Goal: Transaction & Acquisition: Purchase product/service

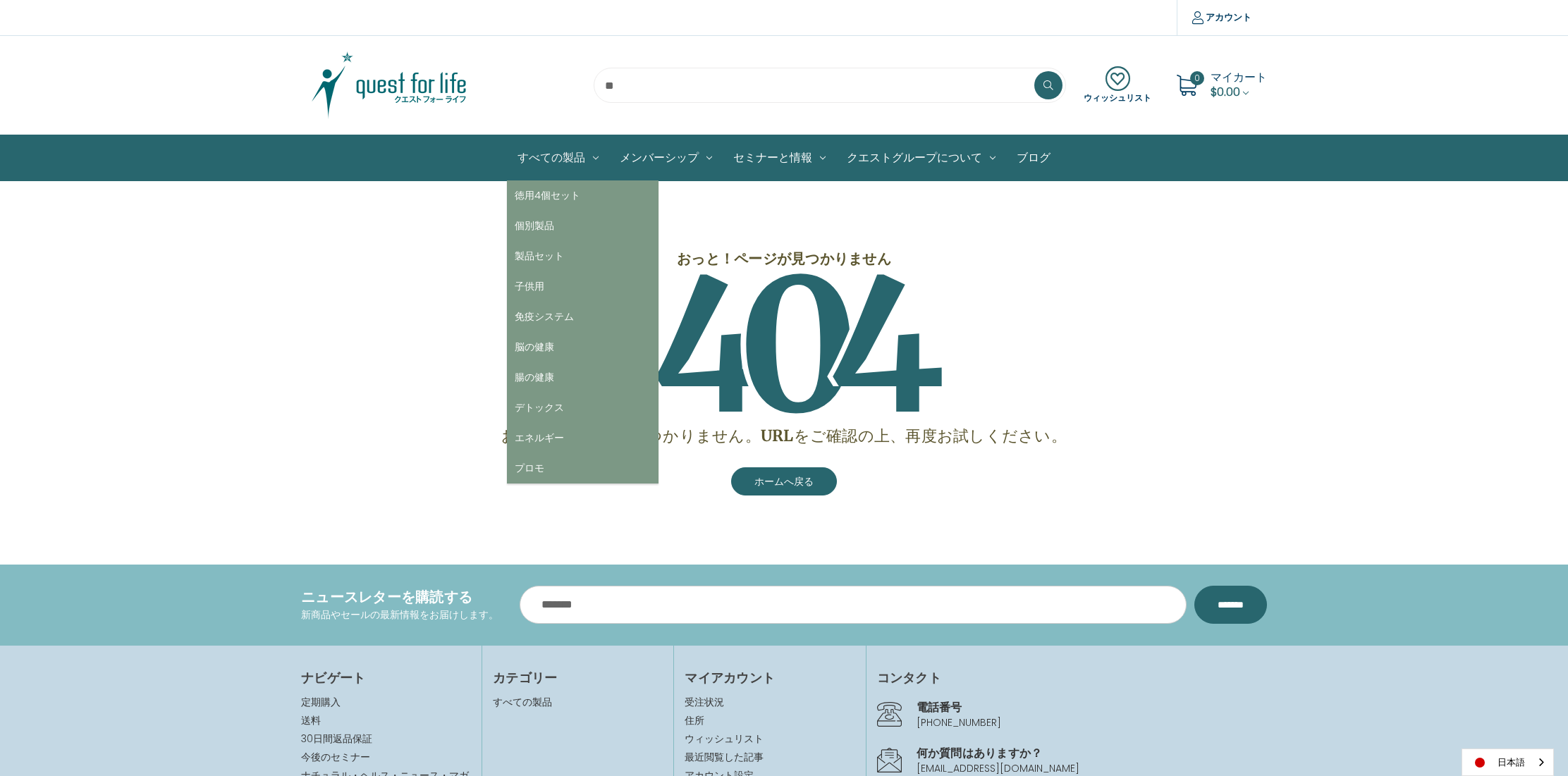
click at [548, 155] on link "すべての製品" at bounding box center [558, 158] width 102 height 45
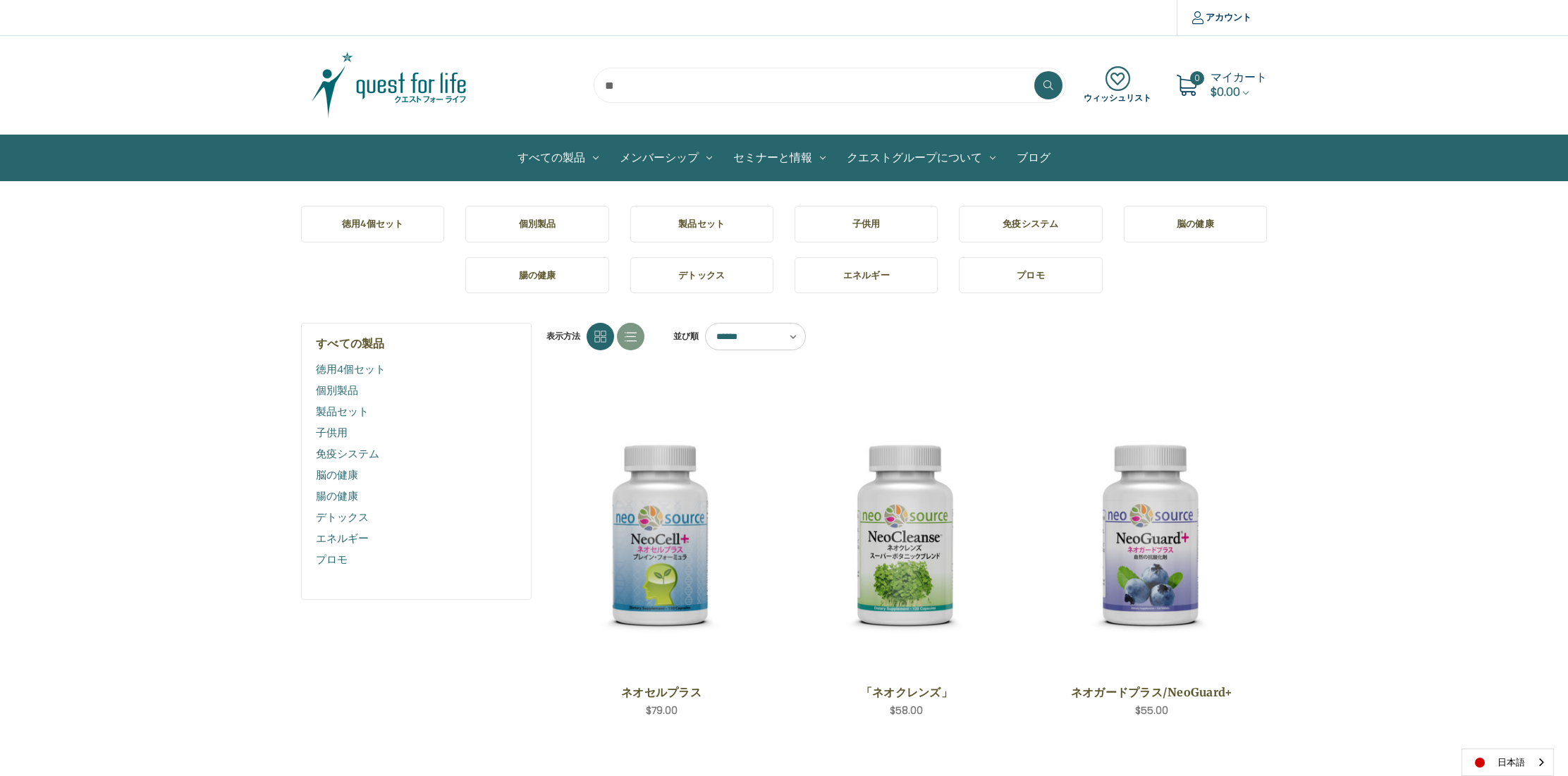
click at [363, 369] on link "徳用4個セット" at bounding box center [417, 370] width 201 height 21
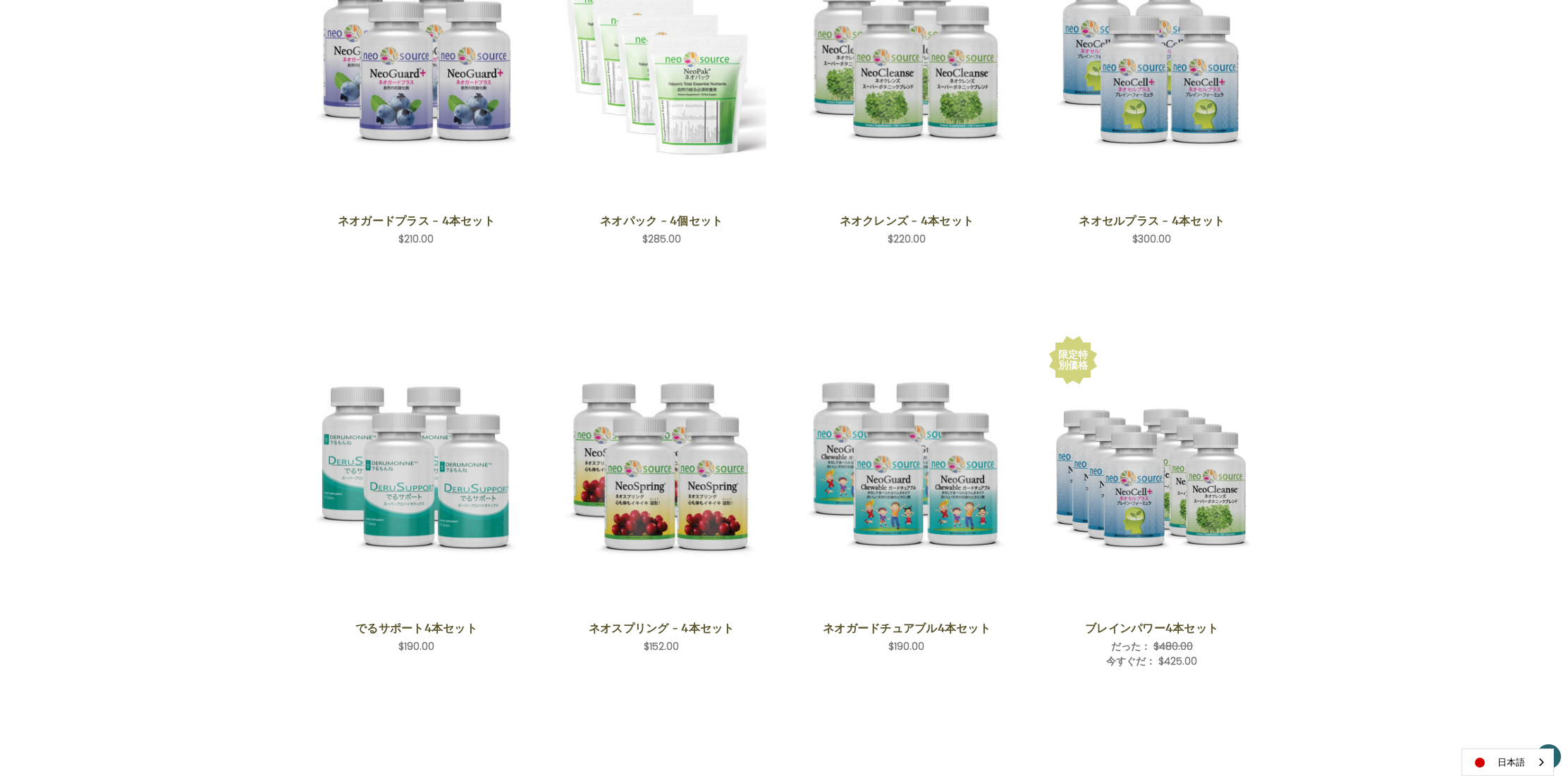
scroll to position [370, 0]
click at [1173, 688] on link "カートに入れる" at bounding box center [1151, 692] width 209 height 27
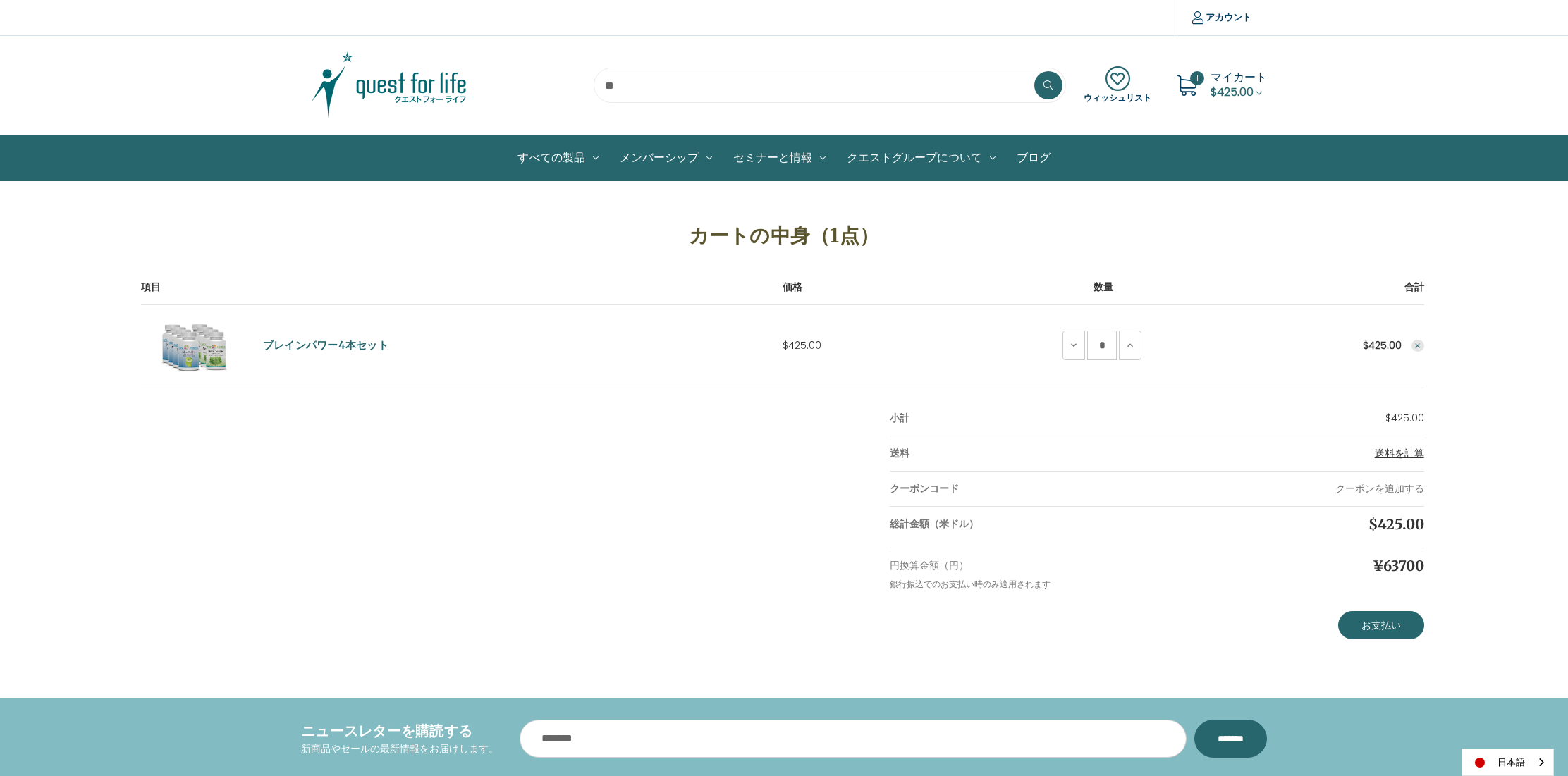
click at [1391, 452] on span "送料を計算" at bounding box center [1399, 452] width 49 height 14
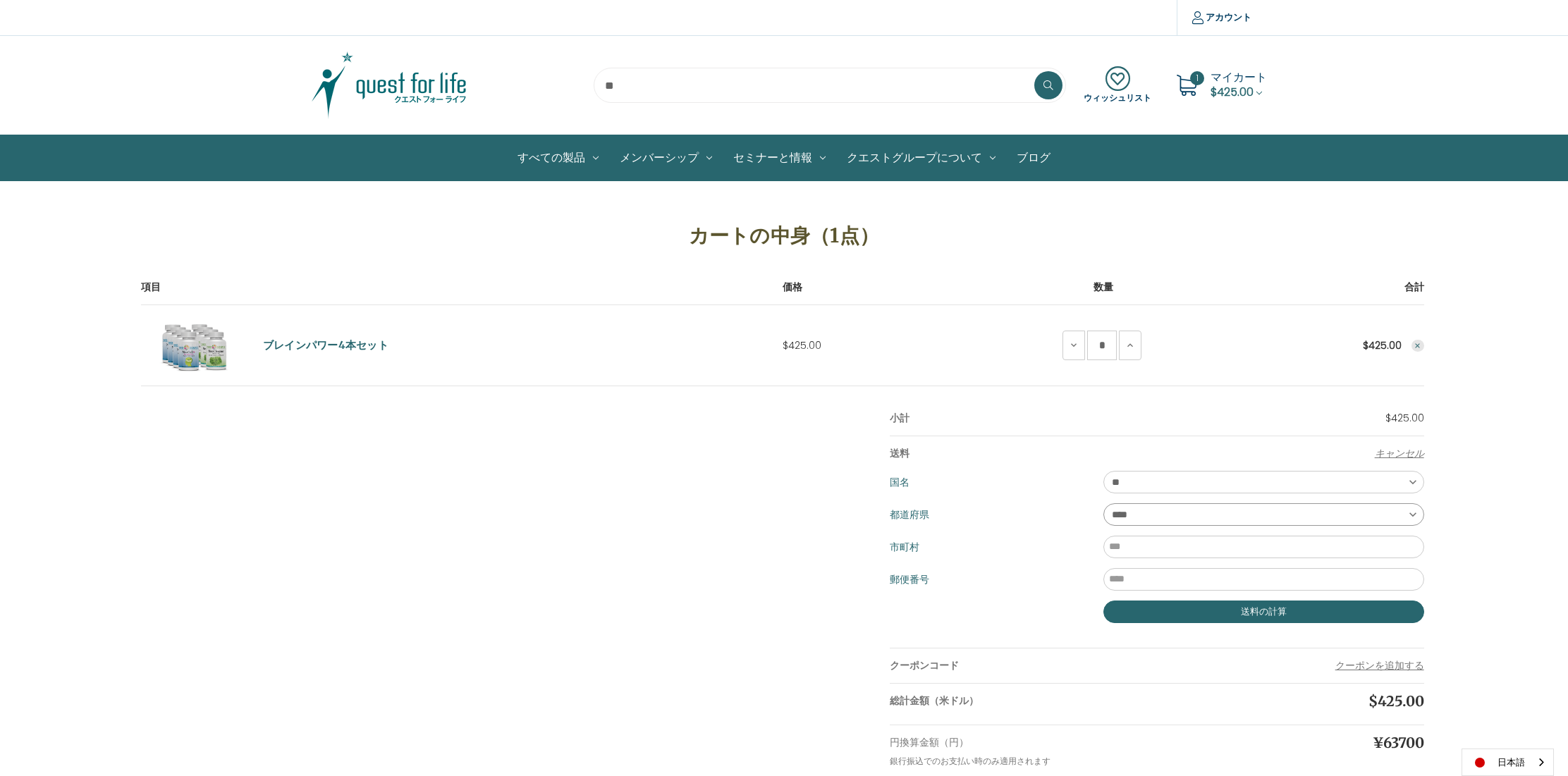
select select "***"
click at [1416, 549] on input "市町村" at bounding box center [1263, 547] width 321 height 23
click at [1414, 547] on input "市町村" at bounding box center [1263, 547] width 321 height 23
type input "****"
type input "*******"
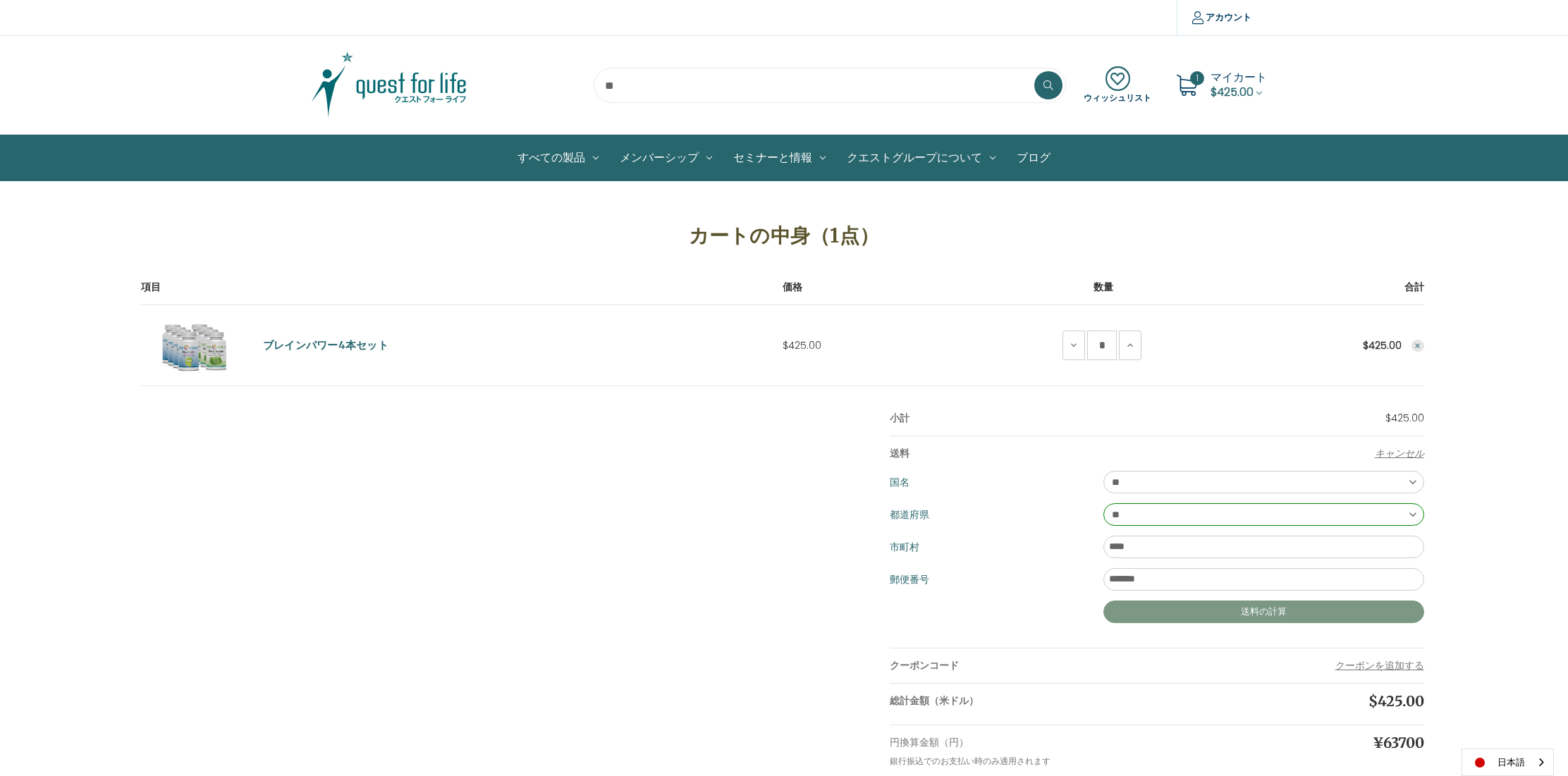
click at [1313, 615] on button "送料の計算" at bounding box center [1263, 612] width 321 height 23
click at [1275, 611] on button "送料の計算" at bounding box center [1263, 612] width 321 height 23
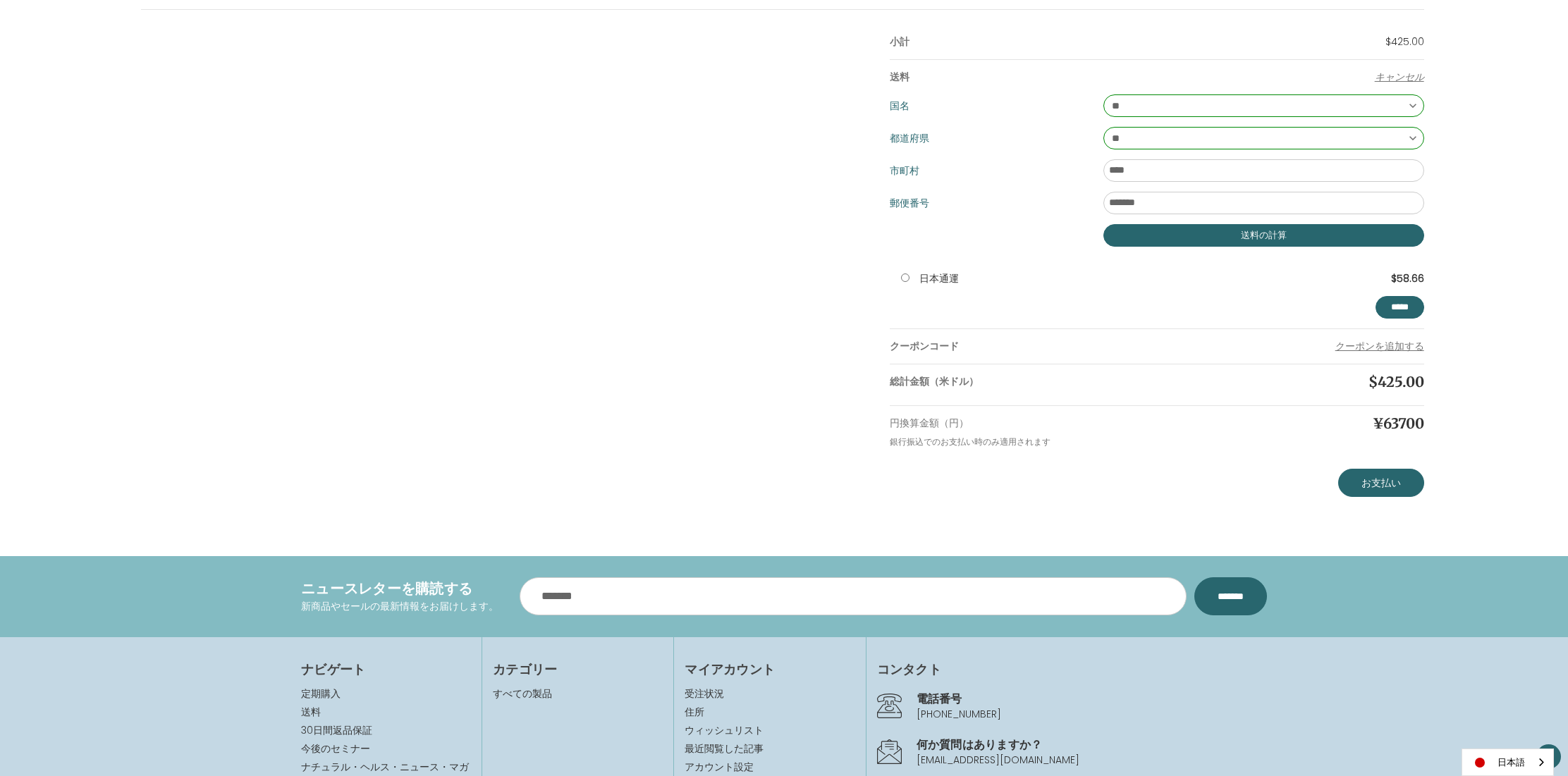
scroll to position [532, 0]
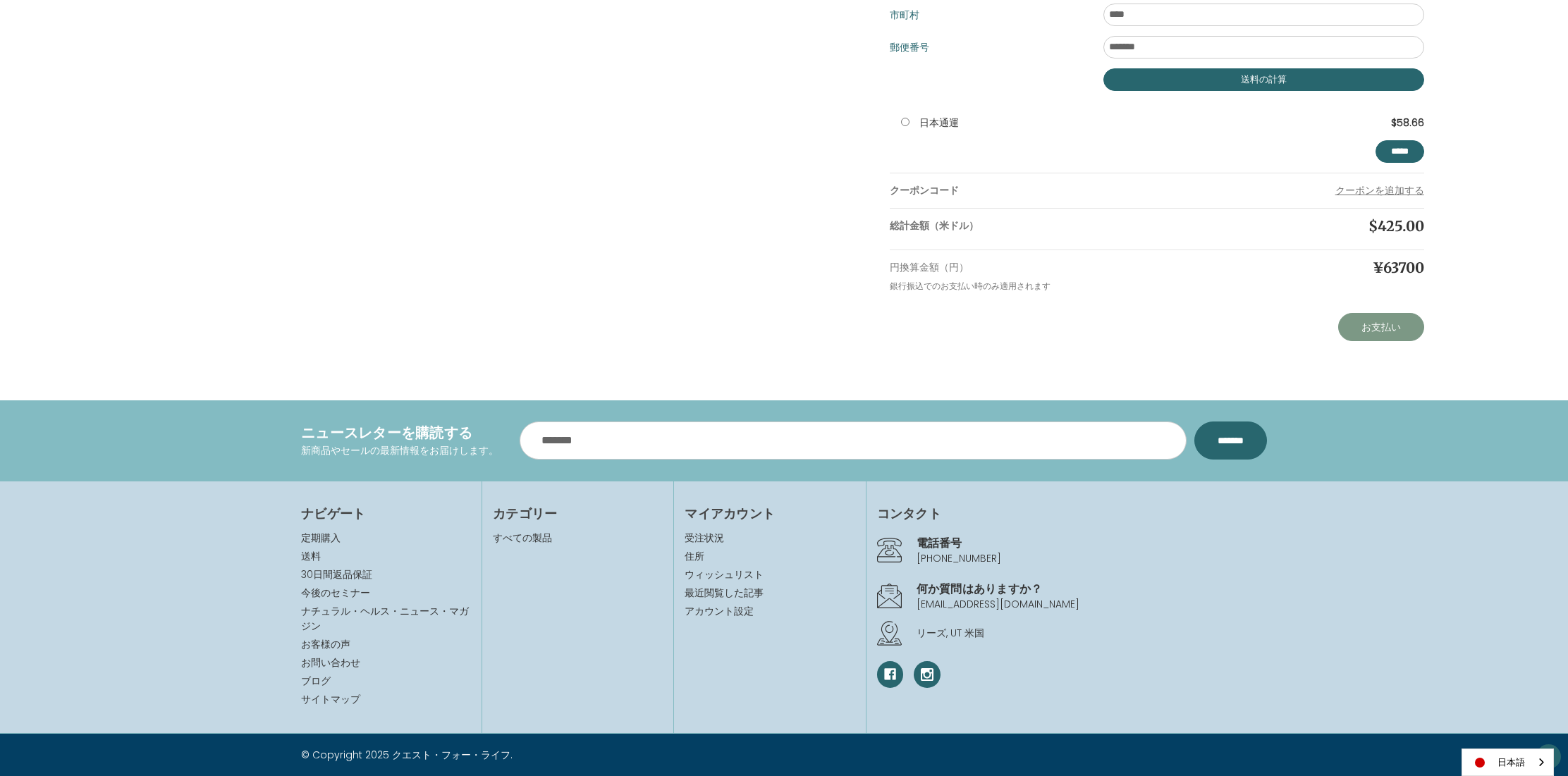
click at [1382, 330] on link "お支払い" at bounding box center [1381, 327] width 86 height 28
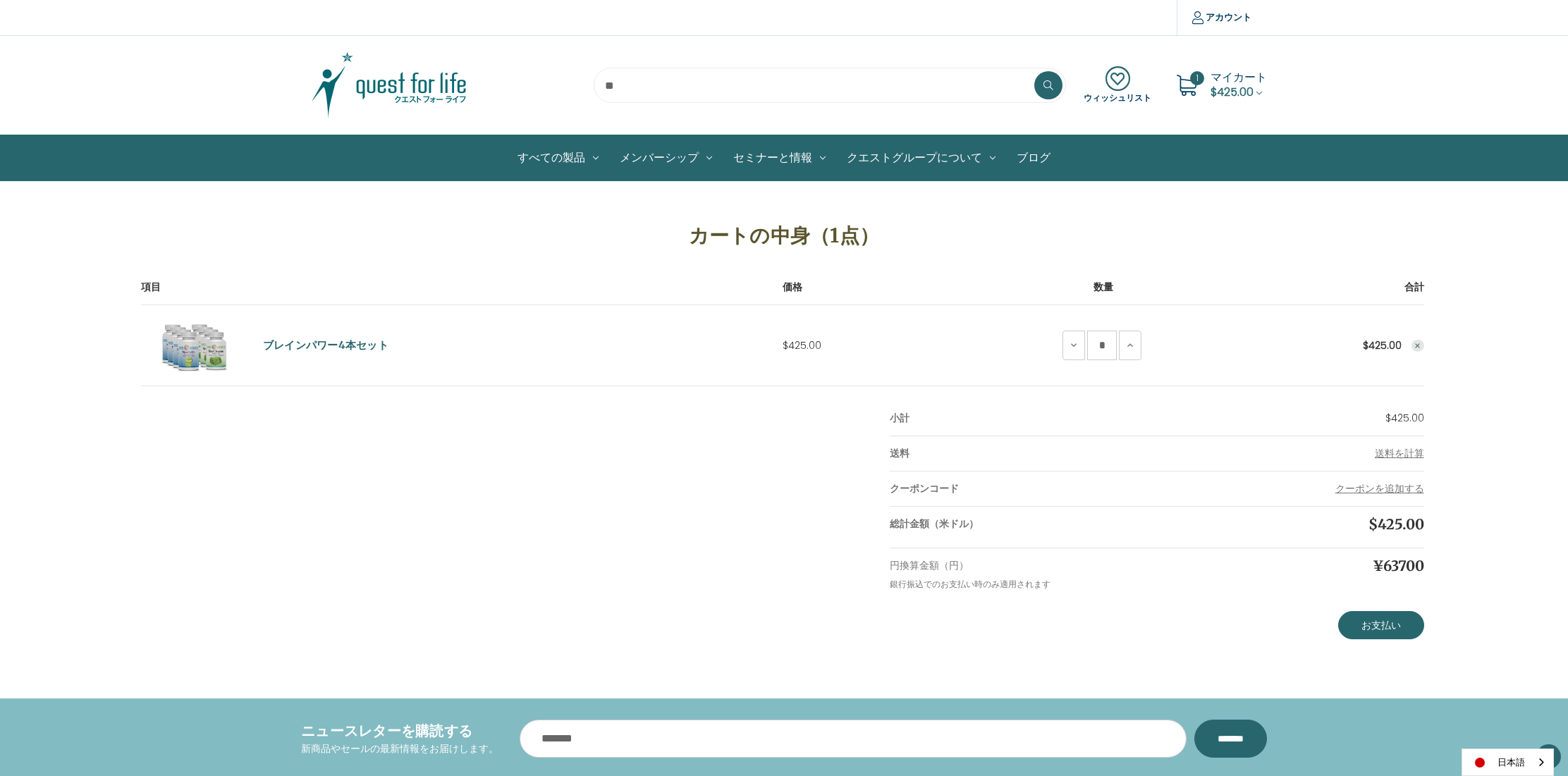
scroll to position [314, 0]
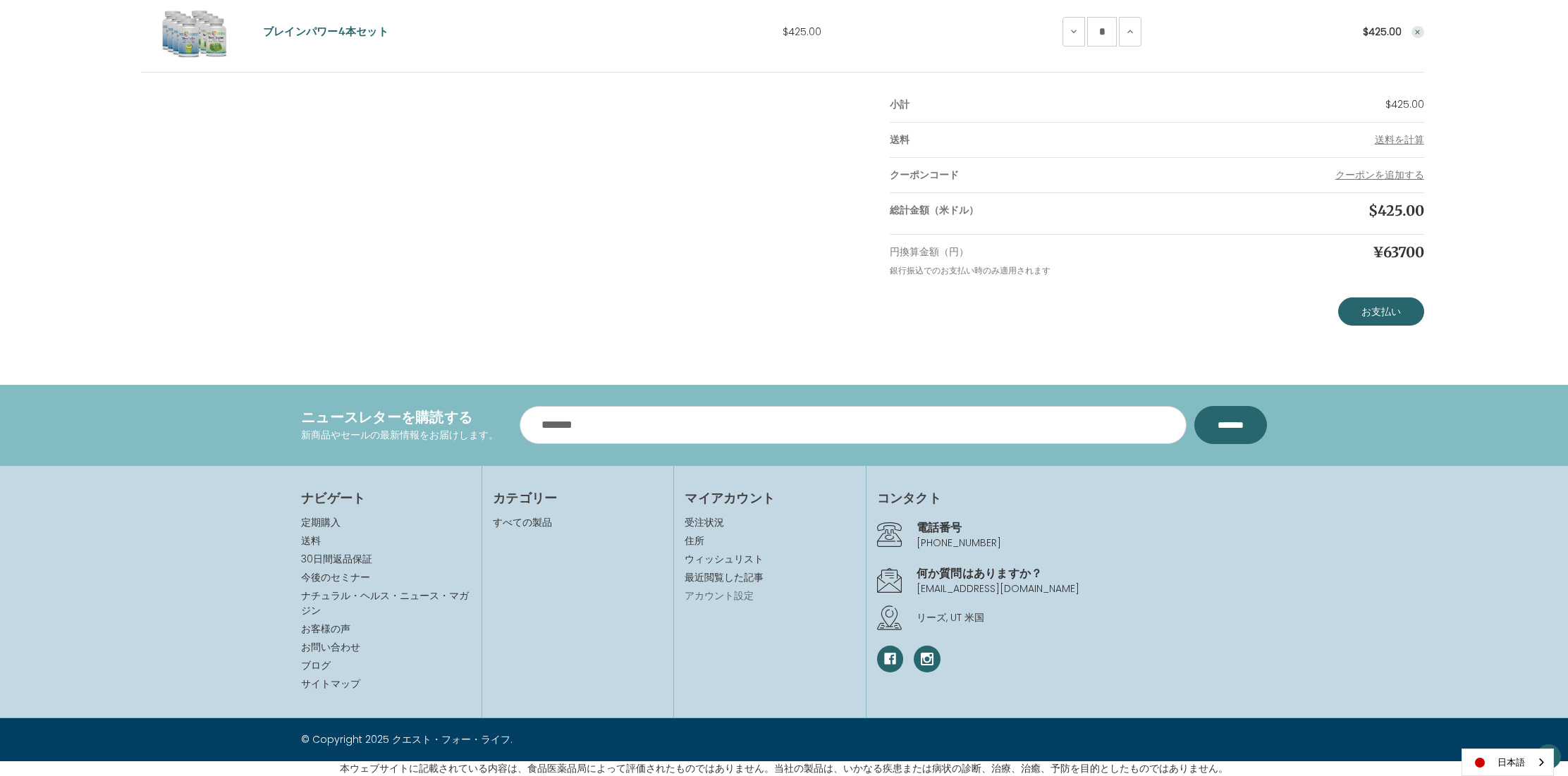
click at [705, 595] on link "アカウント設定" at bounding box center [769, 596] width 170 height 15
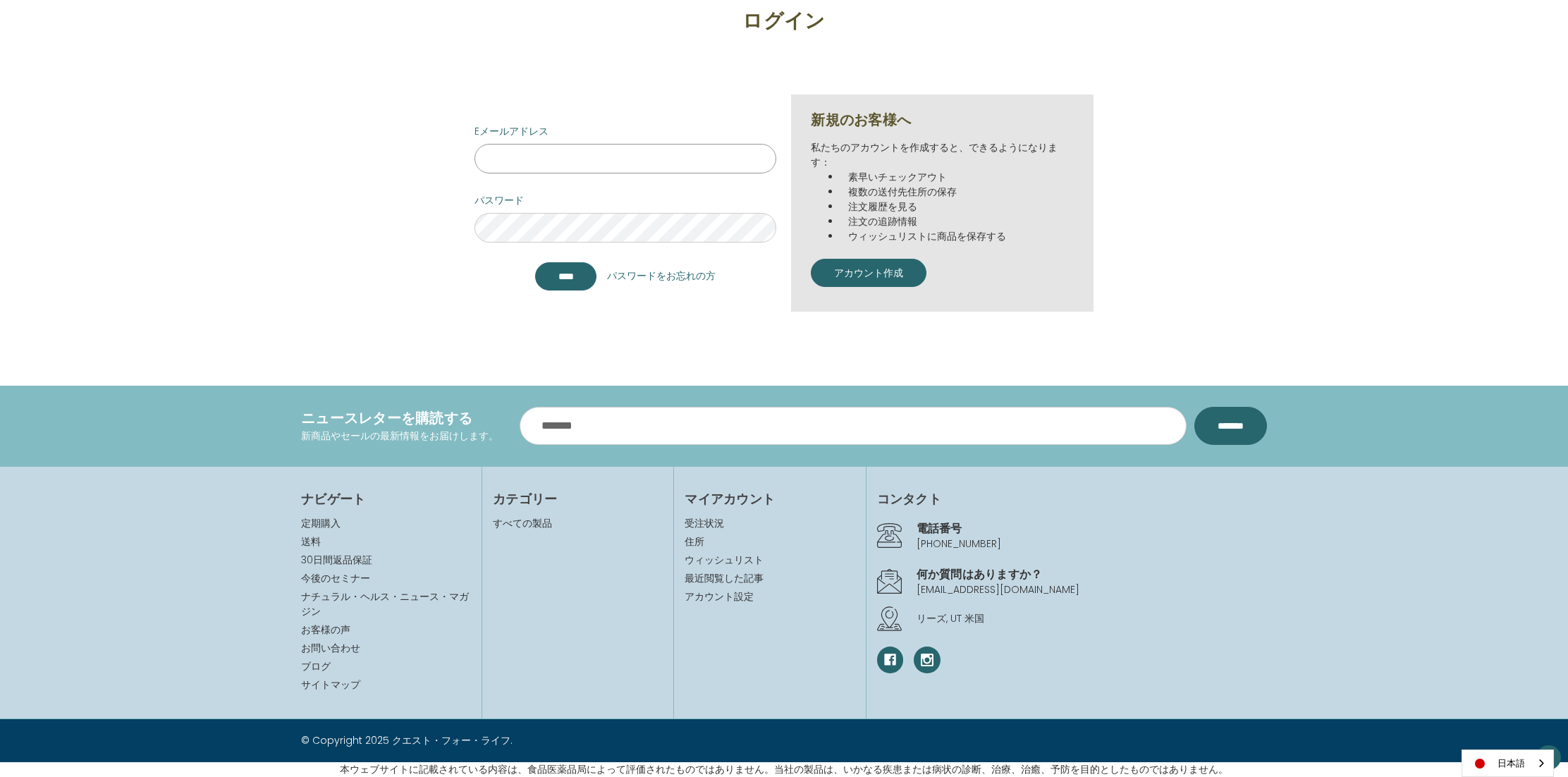
scroll to position [206, 0]
click at [936, 542] on link "[PHONE_NUMBER]" at bounding box center [958, 542] width 85 height 14
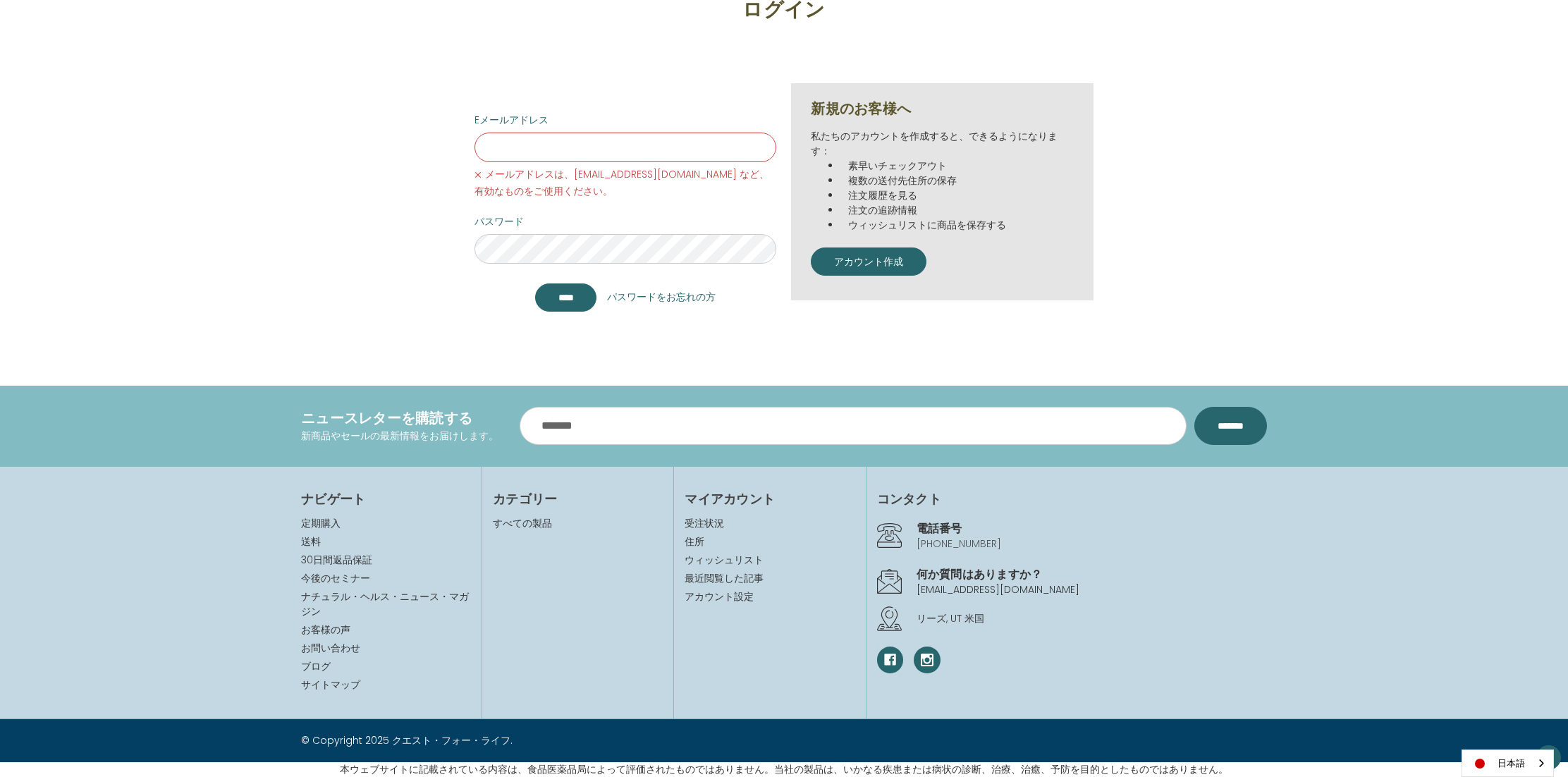
scroll to position [217, 0]
